Goal: Transaction & Acquisition: Purchase product/service

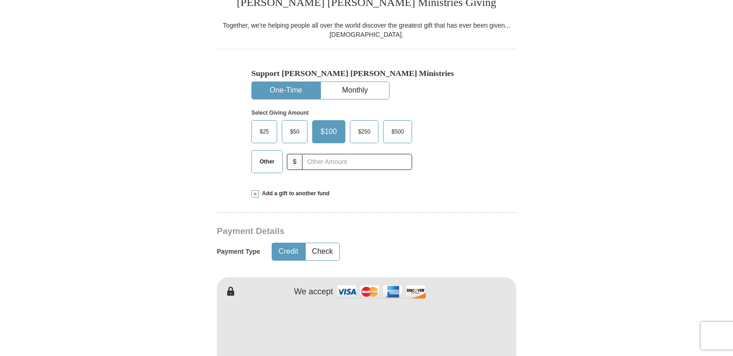
scroll to position [230, 0]
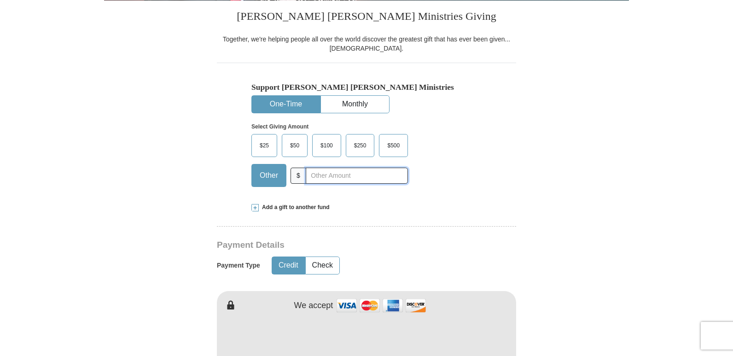
click at [323, 175] on input "text" at bounding box center [357, 176] width 102 height 16
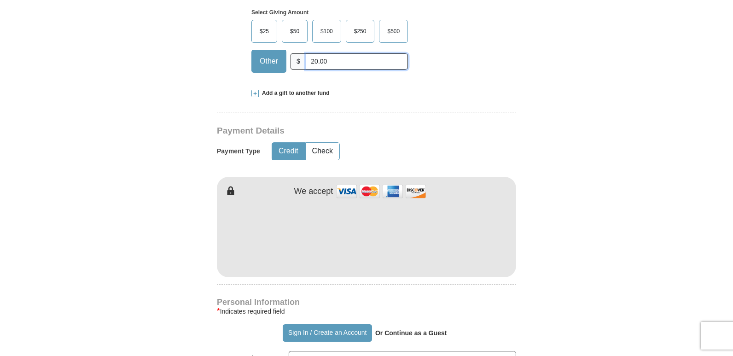
scroll to position [354, 0]
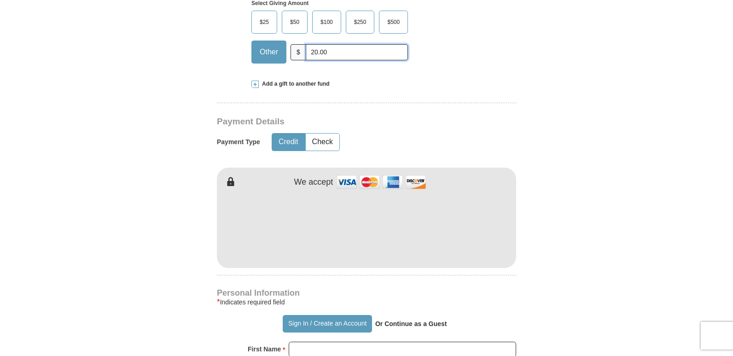
type input "20.00"
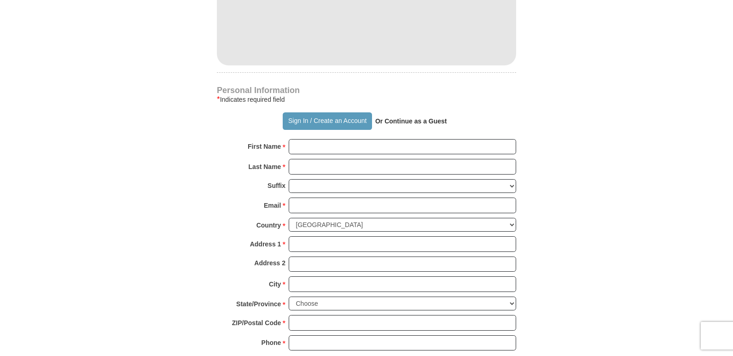
scroll to position [634, 0]
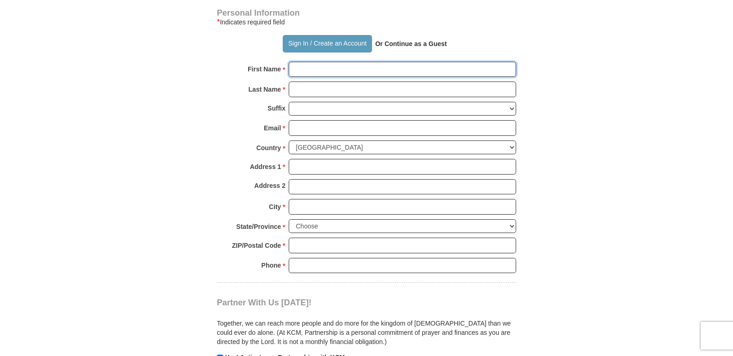
click at [326, 73] on input "First Name *" at bounding box center [402, 70] width 227 height 16
type input "[PERSON_NAME]"
click at [324, 87] on input "Last Name *" at bounding box center [402, 89] width 227 height 16
type input "[PERSON_NAME]"
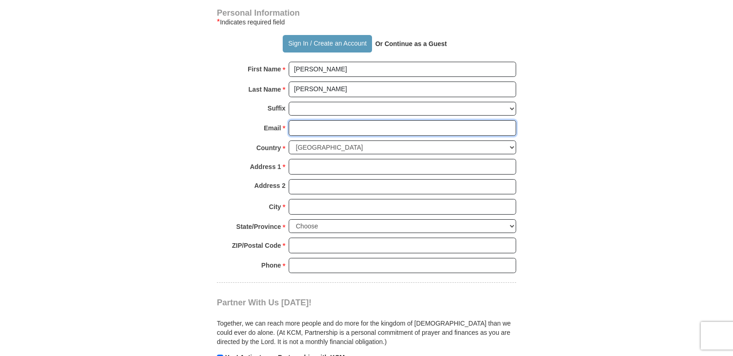
drag, startPoint x: 305, startPoint y: 125, endPoint x: 315, endPoint y: 128, distance: 10.8
click at [307, 125] on input "Email *" at bounding box center [402, 128] width 227 height 16
type input "[EMAIL_ADDRESS][DOMAIN_NAME]"
drag, startPoint x: 316, startPoint y: 165, endPoint x: 334, endPoint y: 174, distance: 20.0
click at [319, 165] on input "Address 1 *" at bounding box center [402, 167] width 227 height 16
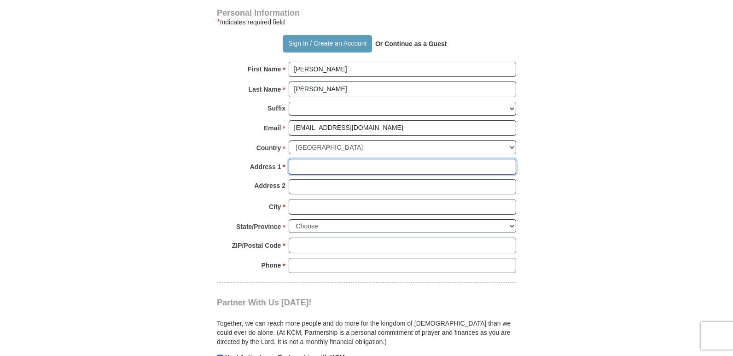
type input "PO Box 33"
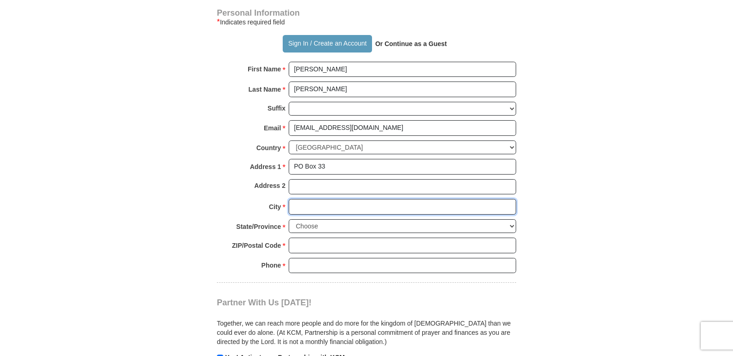
click at [306, 210] on input "City *" at bounding box center [402, 207] width 227 height 16
type input "[PERSON_NAME][GEOGRAPHIC_DATA]"
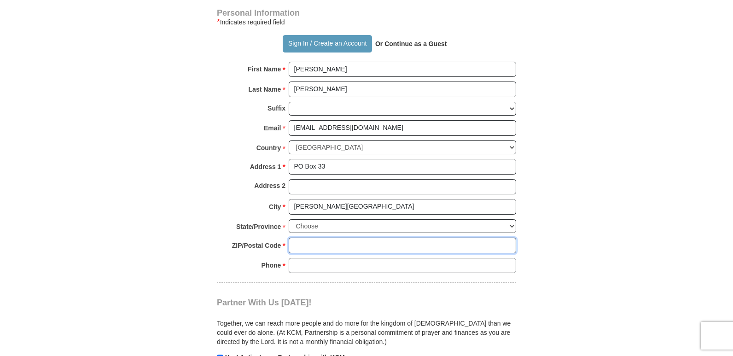
click at [321, 249] on input "ZIP/Postal Code *" at bounding box center [402, 246] width 227 height 16
type input "44274"
click at [313, 265] on input "Phone * *" at bounding box center [402, 266] width 227 height 16
type input "[PHONE_NUMBER]"
click at [511, 226] on select "Choose [US_STATE] [US_STATE] [US_STATE] [US_STATE] [US_STATE] Armed Forces Amer…" at bounding box center [402, 226] width 227 height 14
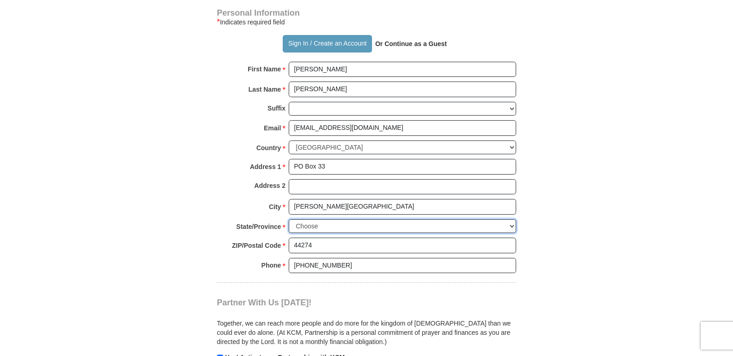
select select "OH"
click at [289, 219] on select "Choose [US_STATE] [US_STATE] [US_STATE] [US_STATE] [US_STATE] Armed Forces Amer…" at bounding box center [402, 226] width 227 height 14
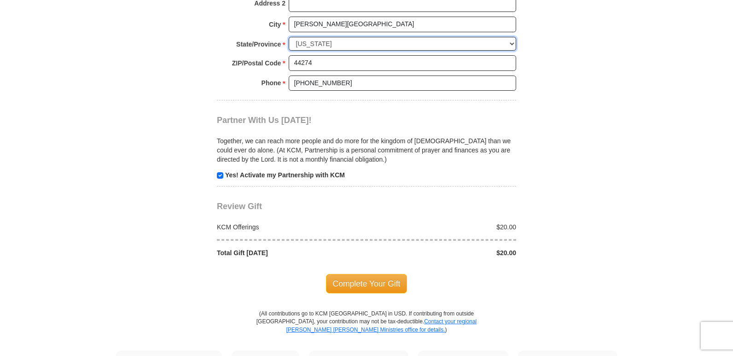
scroll to position [846, 0]
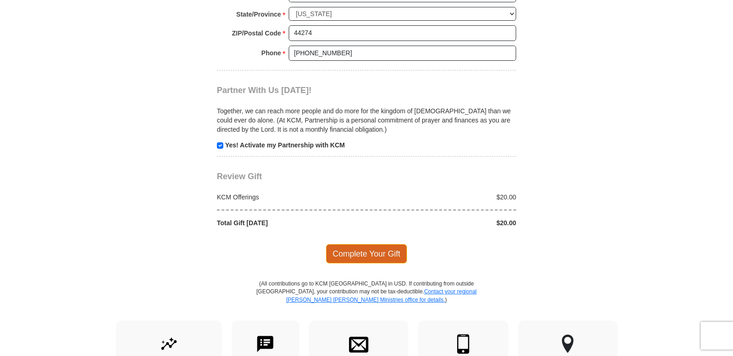
click at [365, 255] on span "Complete Your Gift" at bounding box center [366, 253] width 81 height 19
